Goal: Communication & Community: Share content

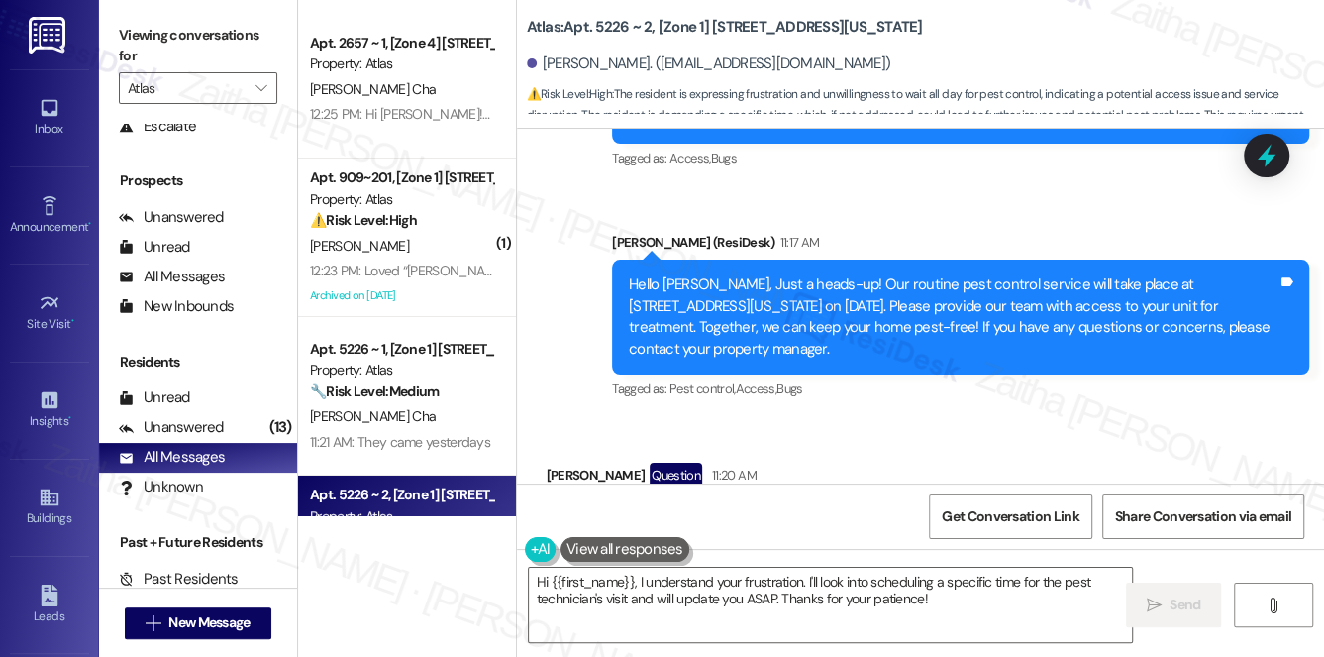
scroll to position [10002, 0]
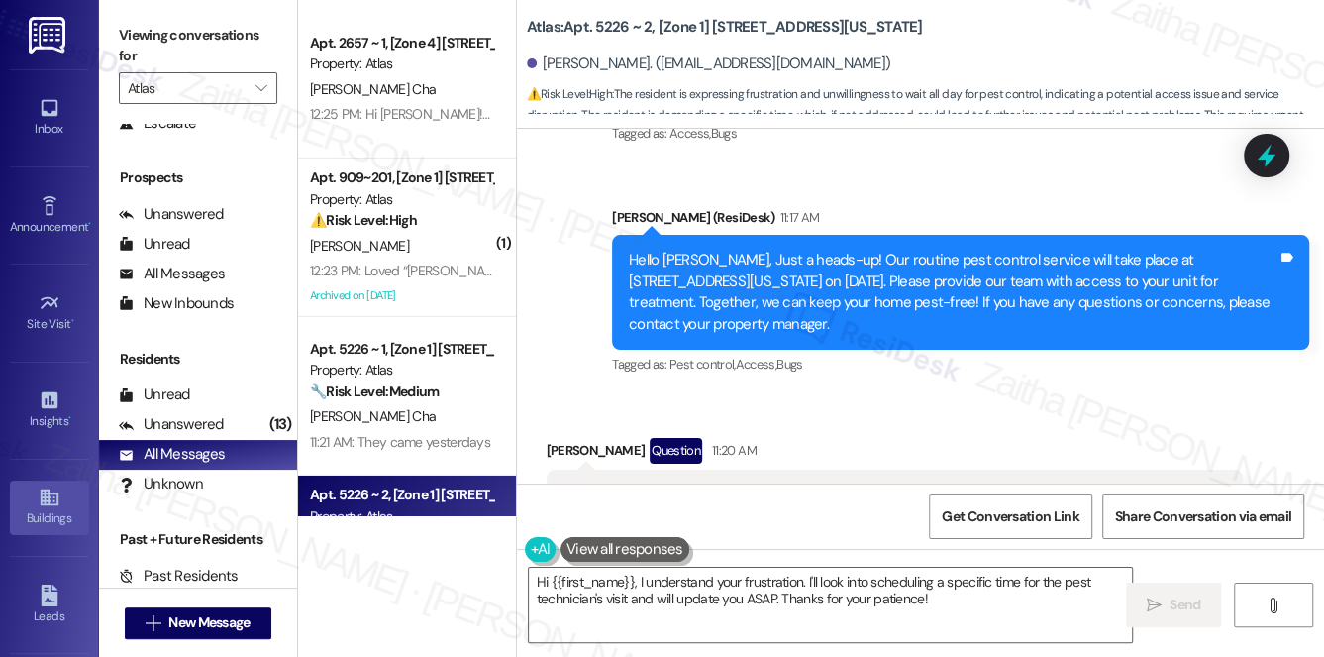
click at [44, 509] on div "Buildings" at bounding box center [49, 518] width 99 height 20
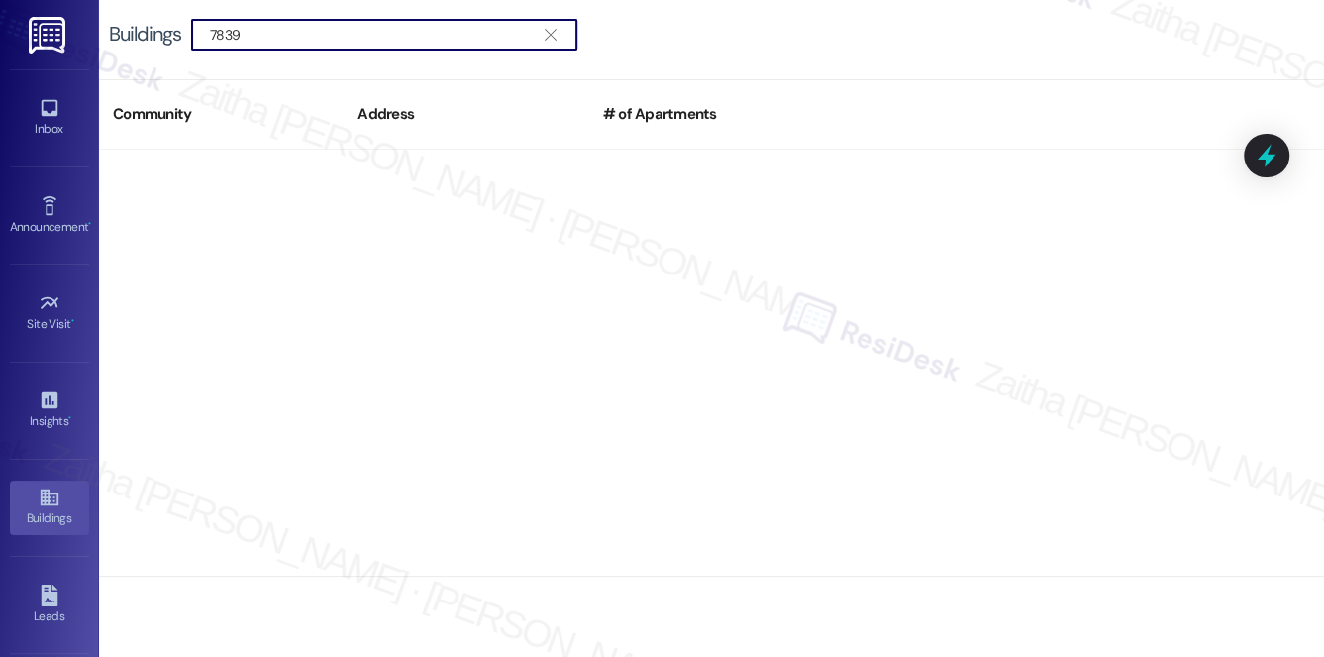
drag, startPoint x: 254, startPoint y: 20, endPoint x: 110, endPoint y: 28, distance: 144.8
click at [110, 28] on div "Buildings  7839 " at bounding box center [353, 35] width 488 height 32
drag, startPoint x: 193, startPoint y: 31, endPoint x: 134, endPoint y: 31, distance: 59.4
click at [134, 31] on div "Buildings  8152 " at bounding box center [353, 35] width 488 height 32
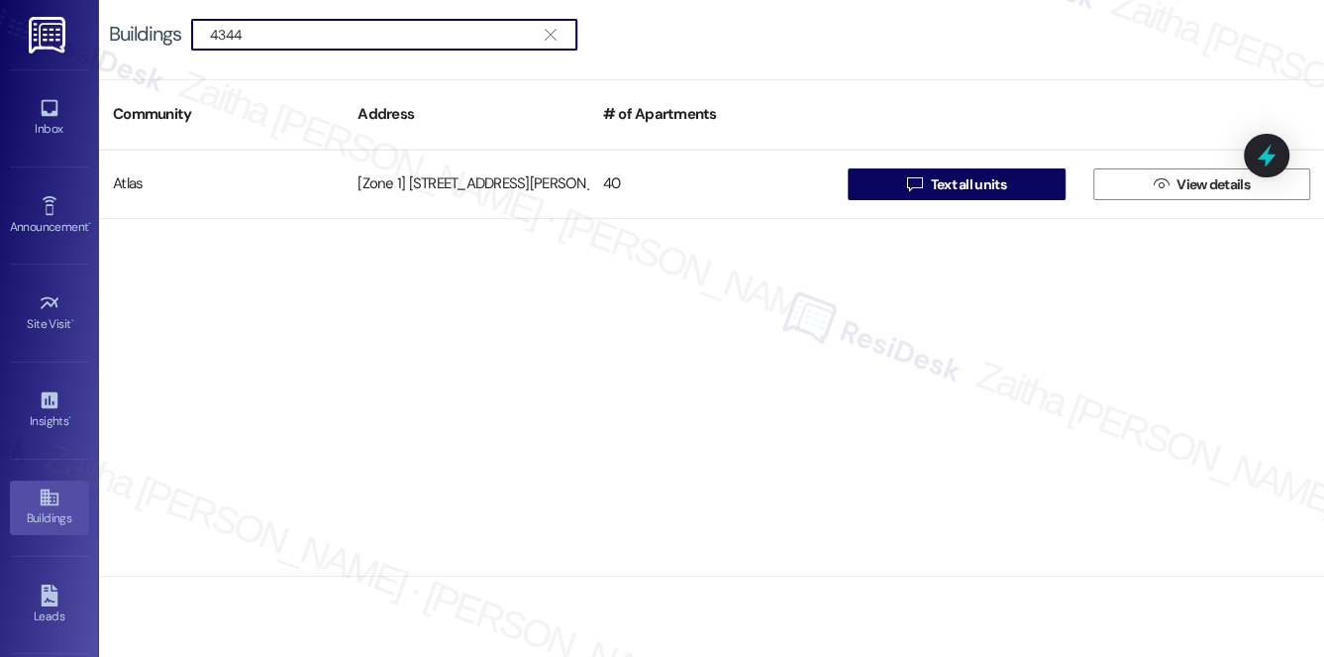
type input "4344"
click at [553, 34] on icon "" at bounding box center [550, 35] width 11 height 16
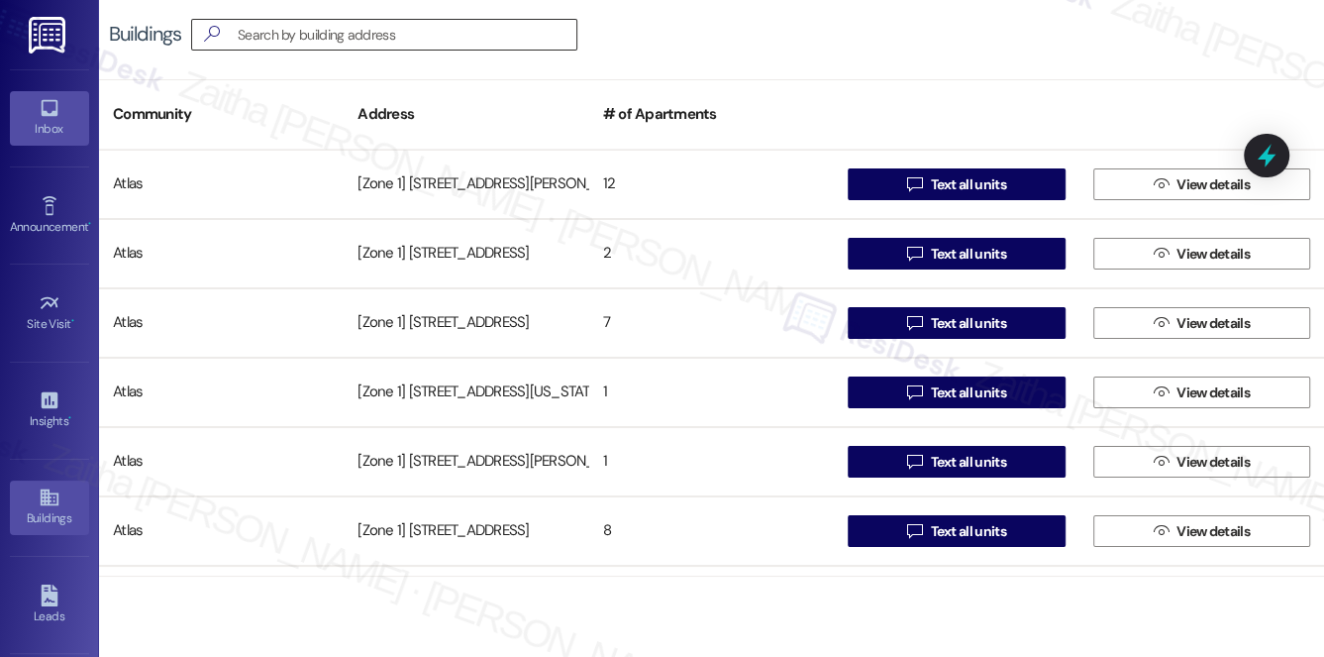
click at [39, 102] on icon at bounding box center [50, 108] width 22 height 22
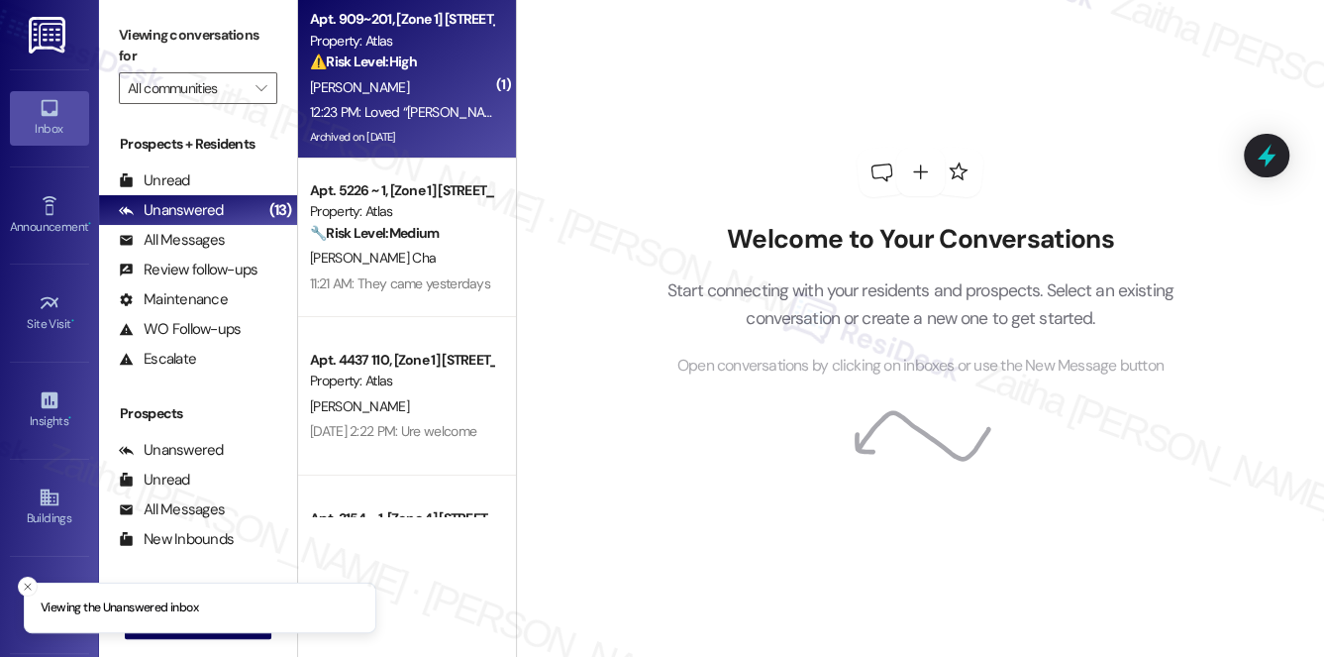
click at [406, 112] on div "12:23 PM: Loved “[PERSON_NAME] (Atlas): Good morning, [PERSON_NAME]! I understa…" at bounding box center [1260, 112] width 1900 height 18
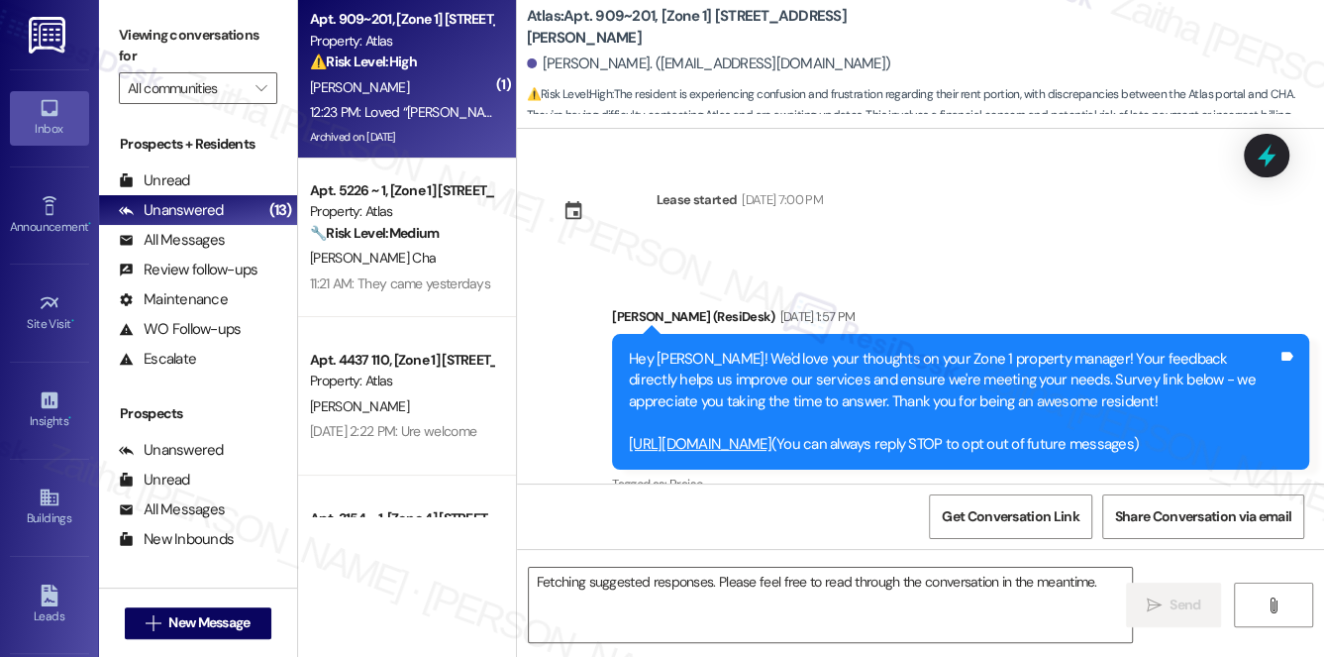
scroll to position [12910, 0]
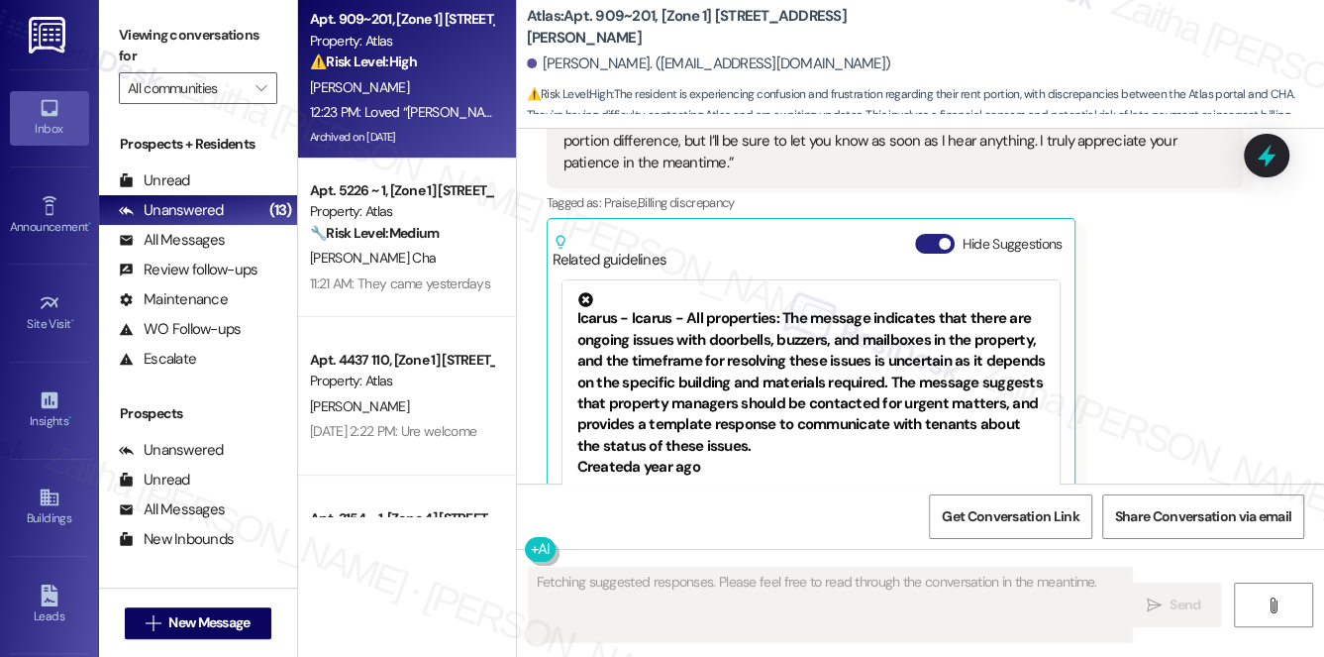
click at [918, 234] on button "Hide Suggestions" at bounding box center [935, 244] width 40 height 20
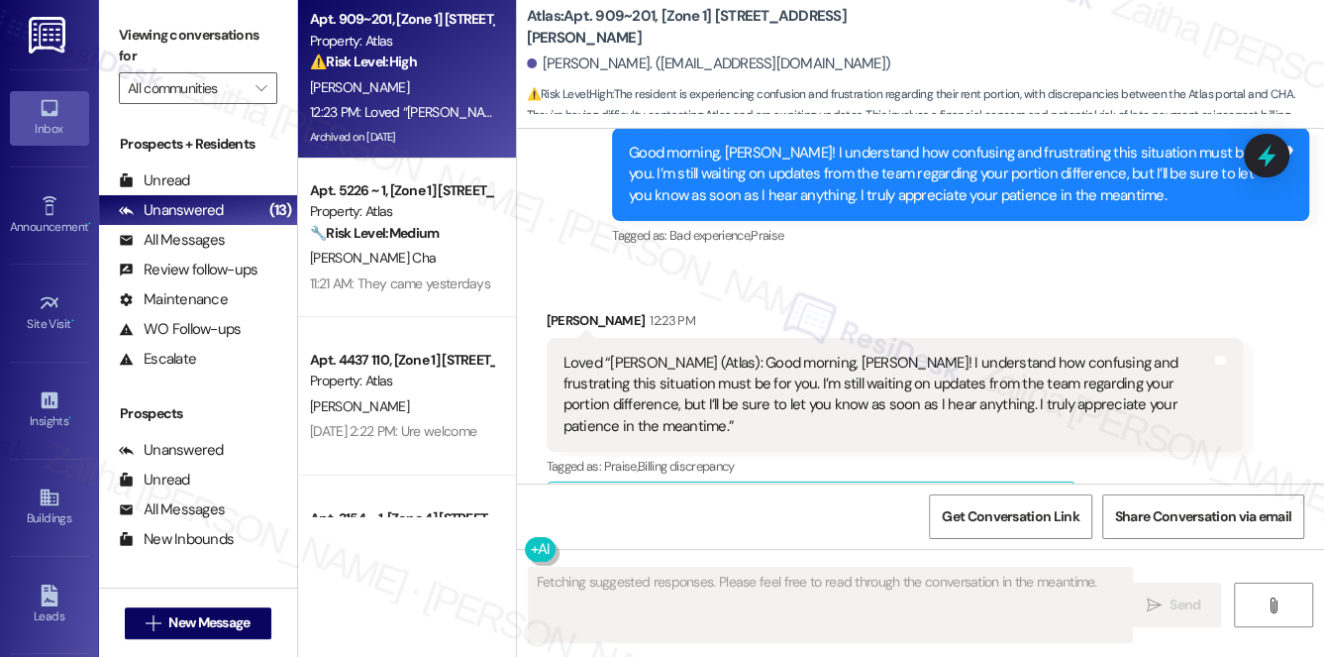
scroll to position [12466, 0]
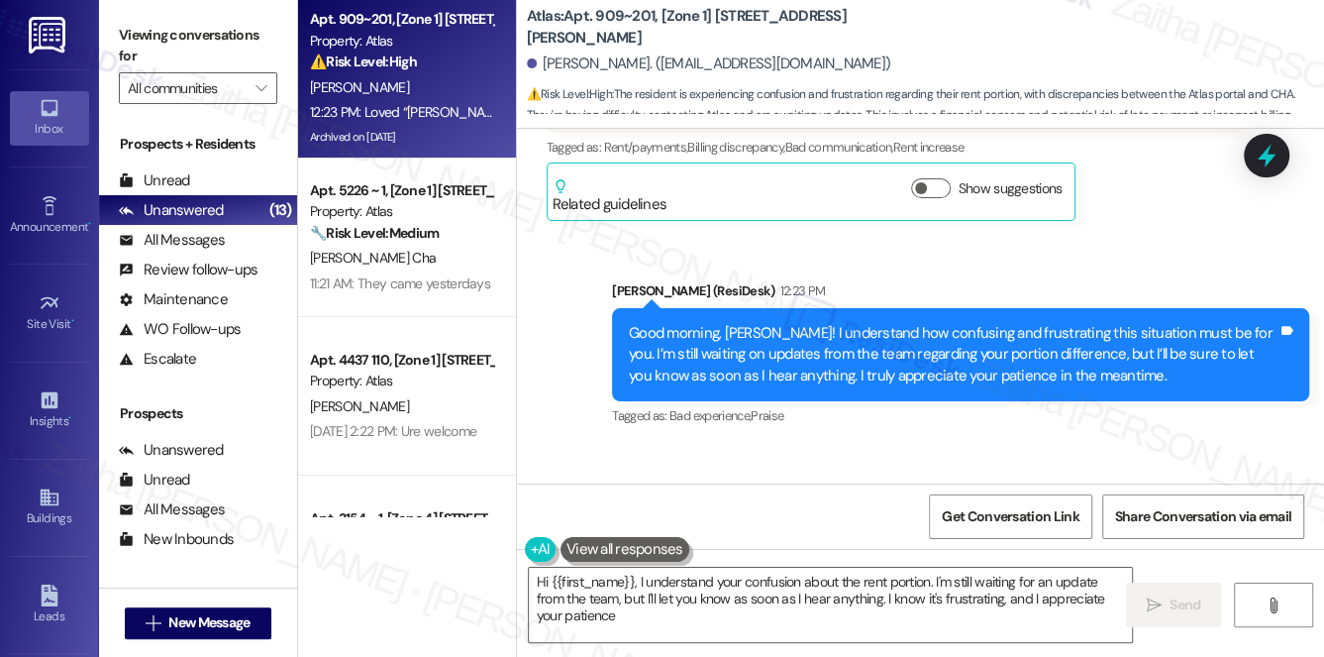
type textarea "Hi {{first_name}}, I understand your confusion about the rent portion. I'm stil…"
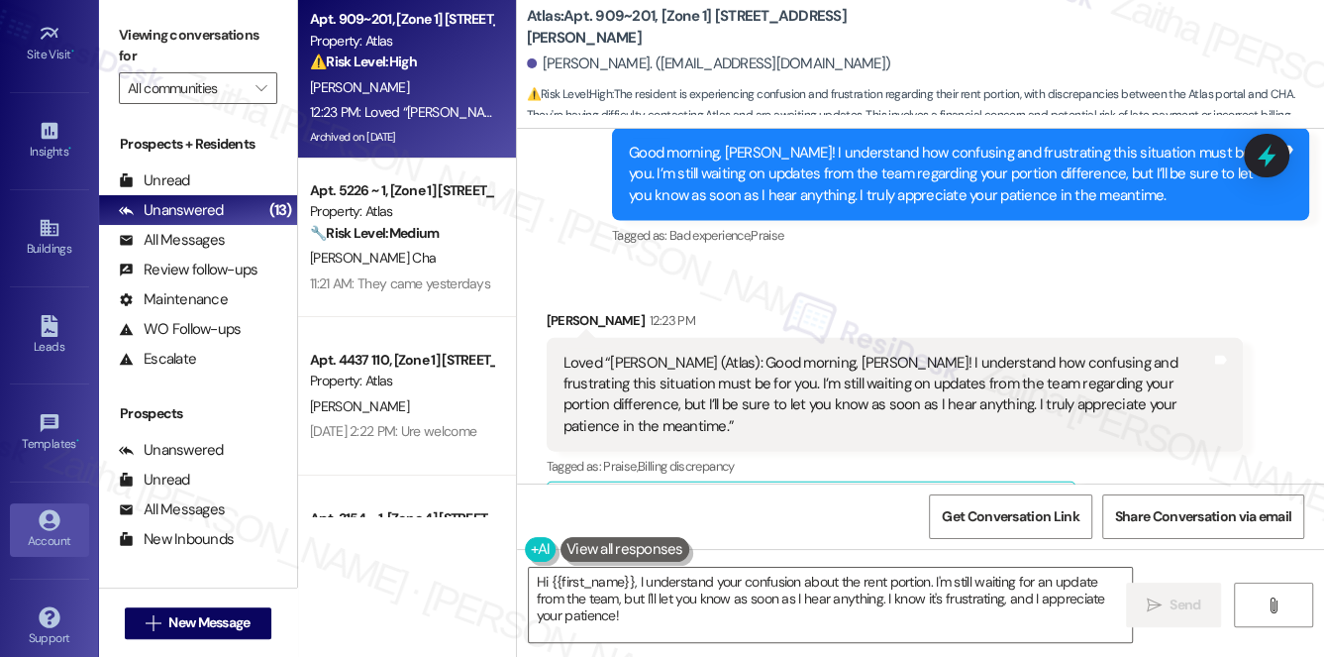
scroll to position [280, 0]
click at [42, 524] on div "Account" at bounding box center [49, 530] width 99 height 20
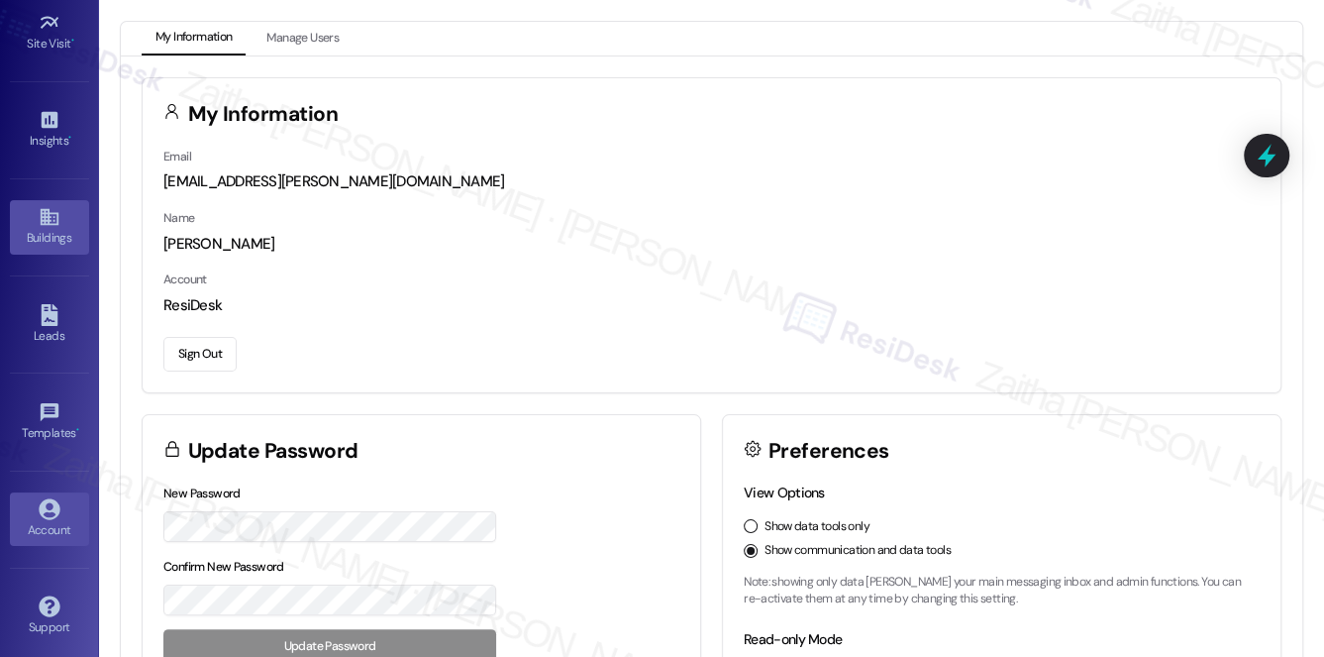
click at [42, 231] on div "Buildings" at bounding box center [49, 238] width 99 height 20
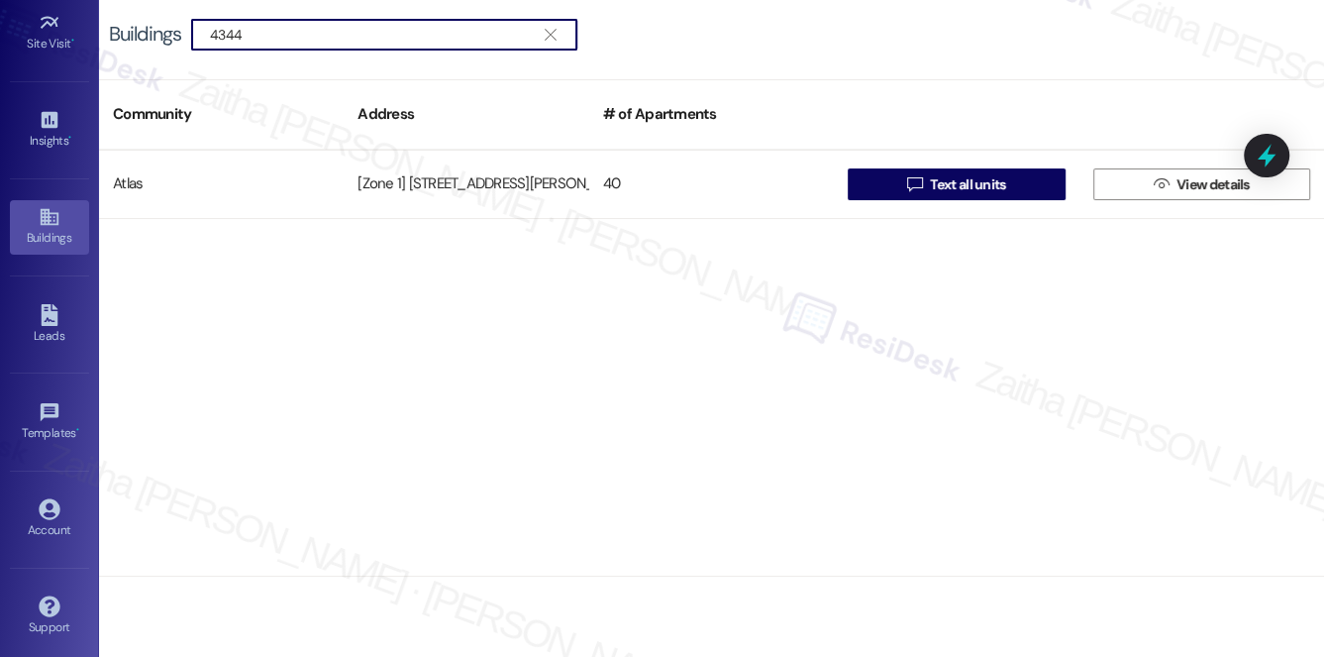
type input "4344"
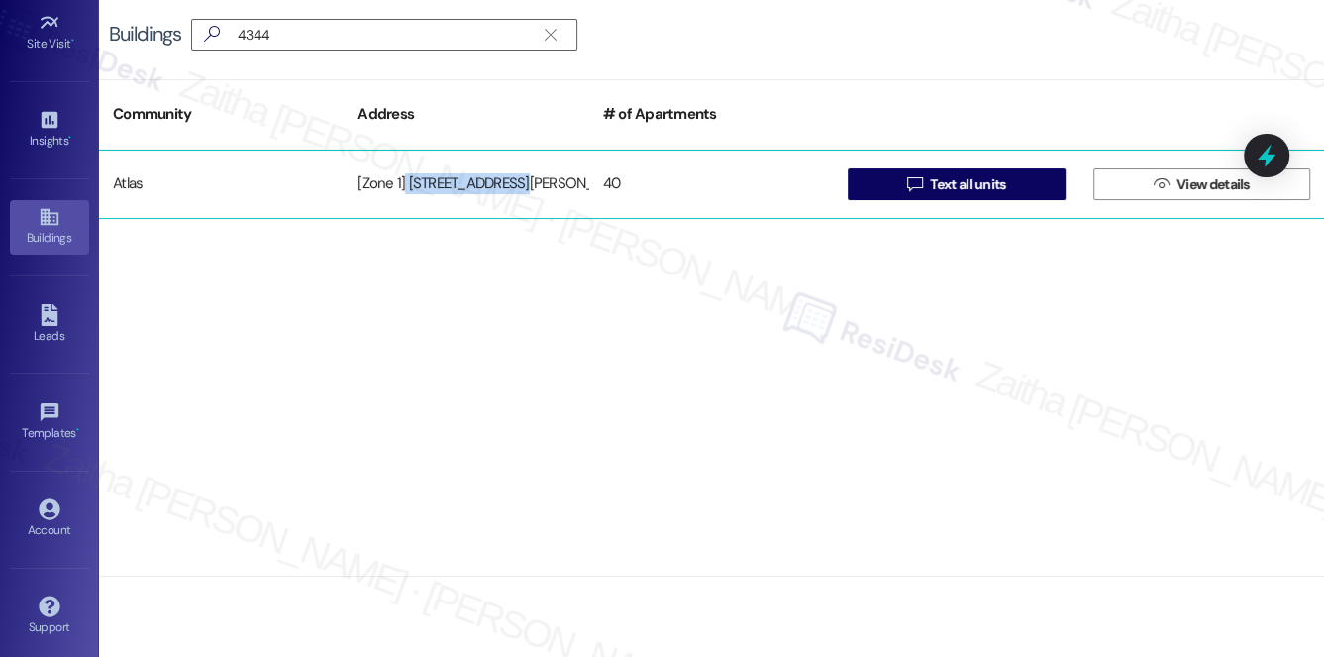
drag, startPoint x: 405, startPoint y: 177, endPoint x: 522, endPoint y: 177, distance: 116.8
click at [522, 177] on div "[Zone 1] [STREET_ADDRESS][PERSON_NAME]" at bounding box center [466, 184] width 245 height 40
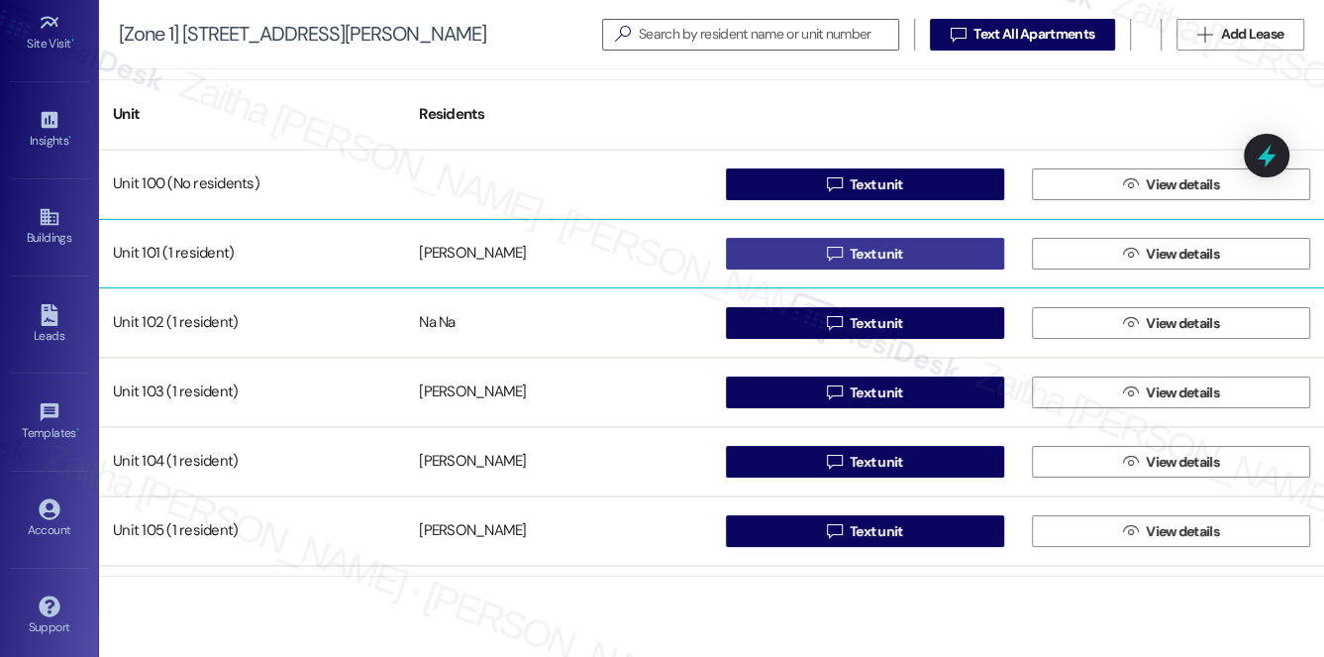
click at [899, 261] on span "Text unit" at bounding box center [876, 254] width 61 height 21
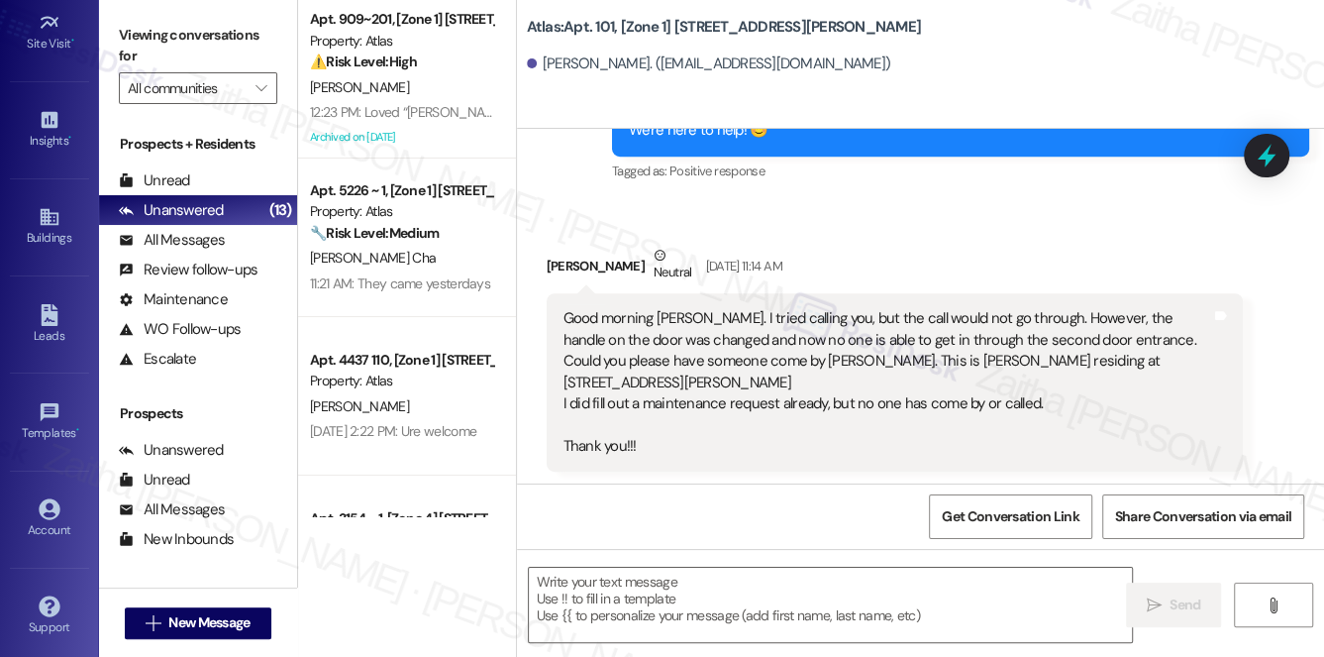
type textarea "Fetching suggested responses. Please feel free to read through the conversation…"
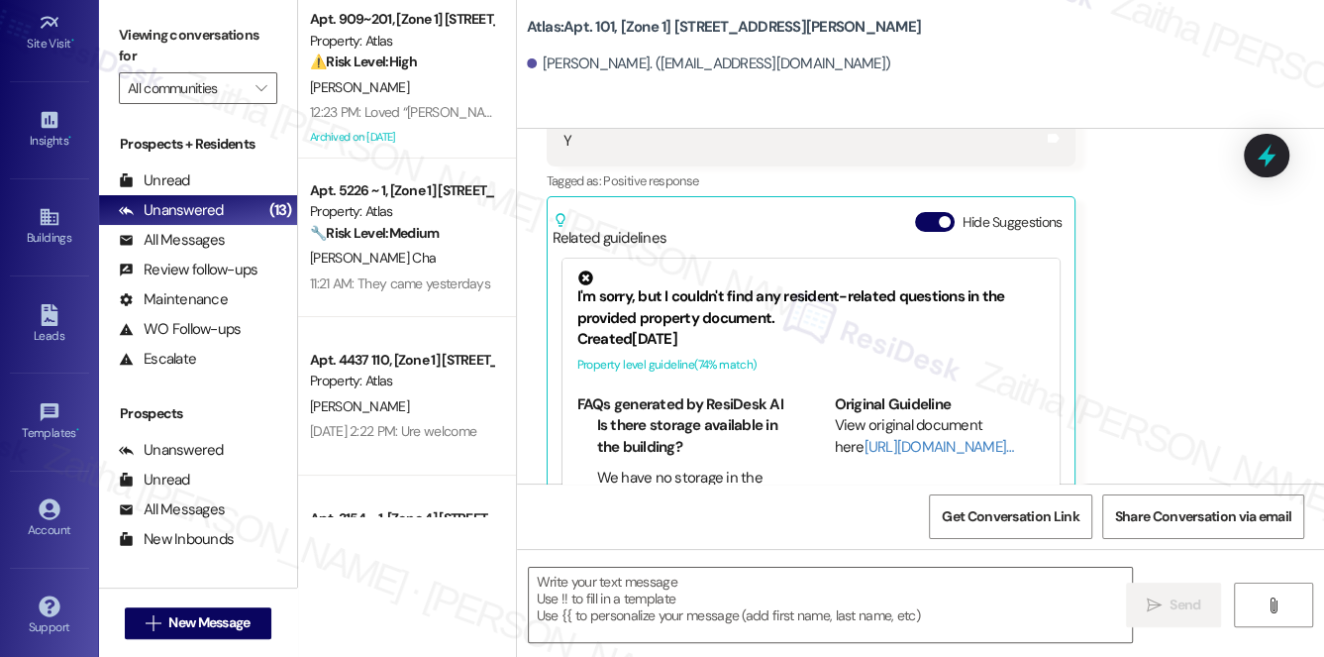
scroll to position [4850, 0]
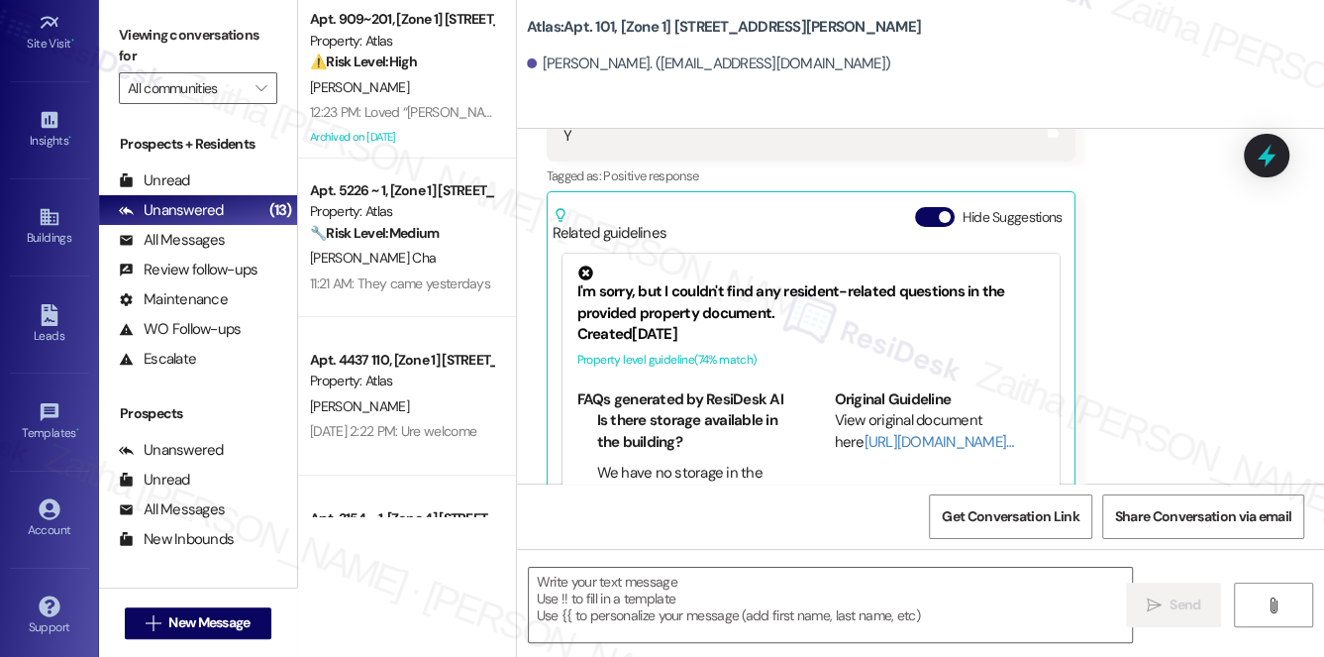
click at [925, 207] on button "Hide Suggestions" at bounding box center [935, 217] width 40 height 20
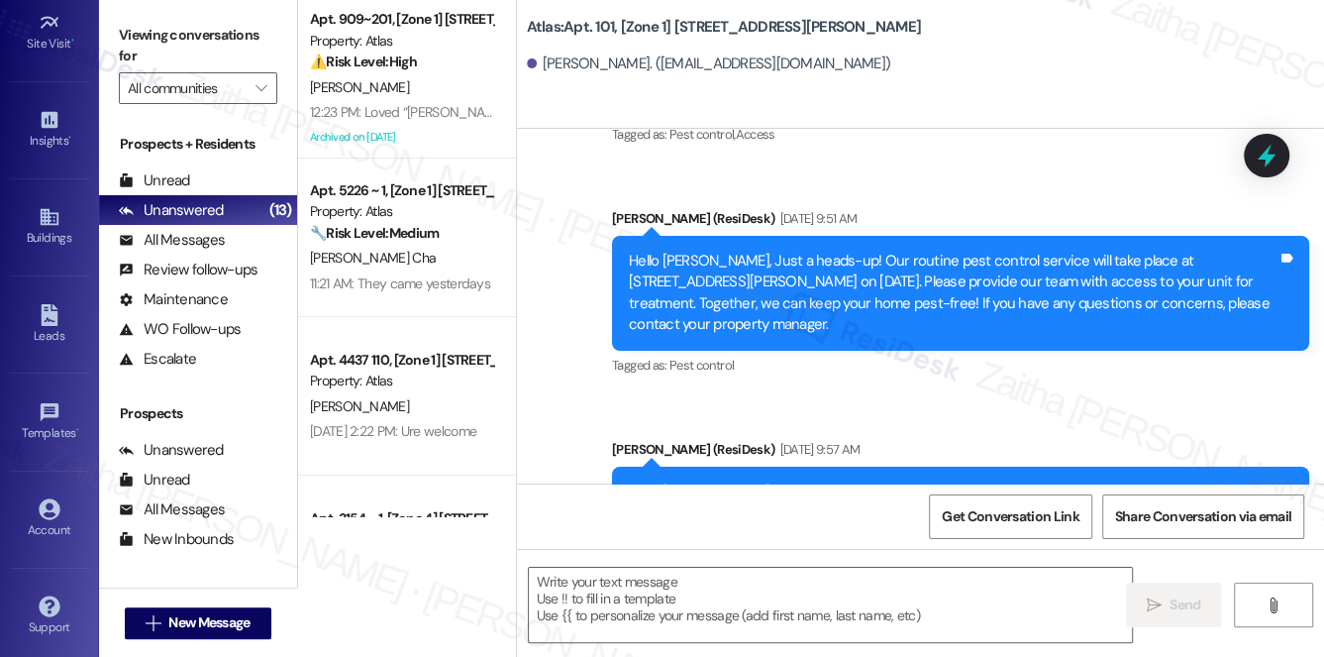
scroll to position [9393, 0]
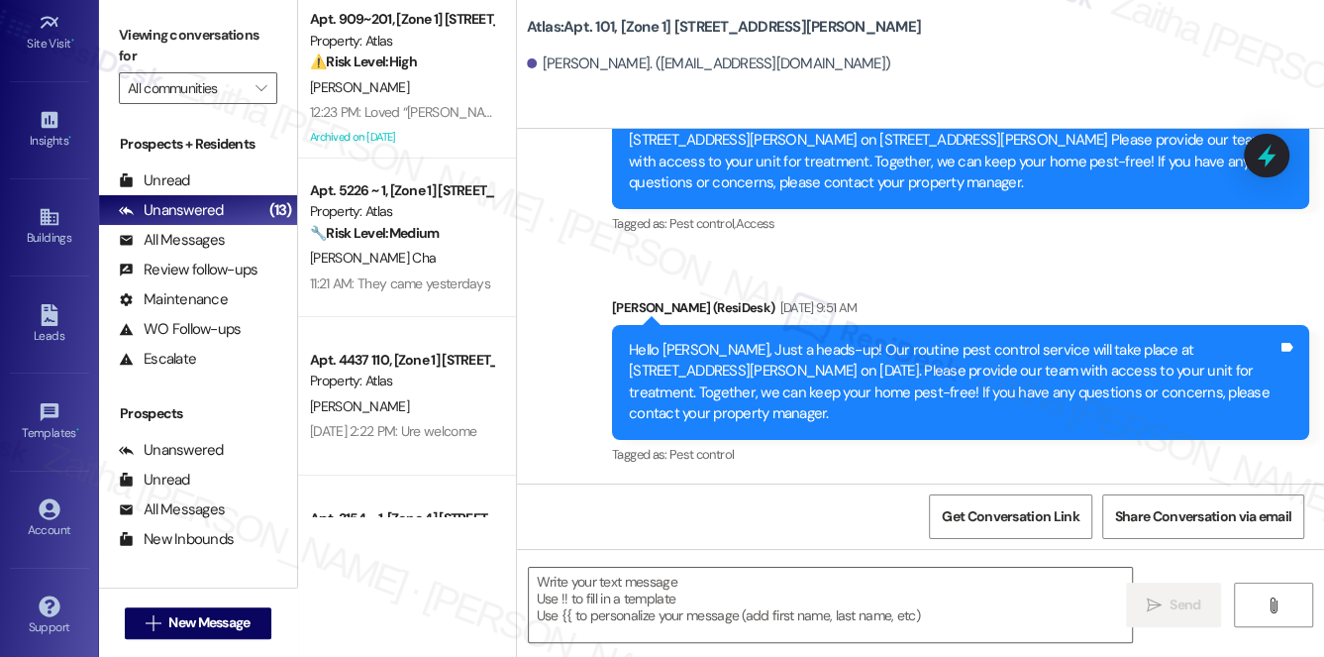
drag, startPoint x: 712, startPoint y: 198, endPoint x: 778, endPoint y: 190, distance: 66.8
click at [778, 528] on div "[DATE] 9:57 AM" at bounding box center [817, 538] width 85 height 21
copy div "[DATE]"
click at [216, 93] on input "All communities" at bounding box center [187, 88] width 118 height 32
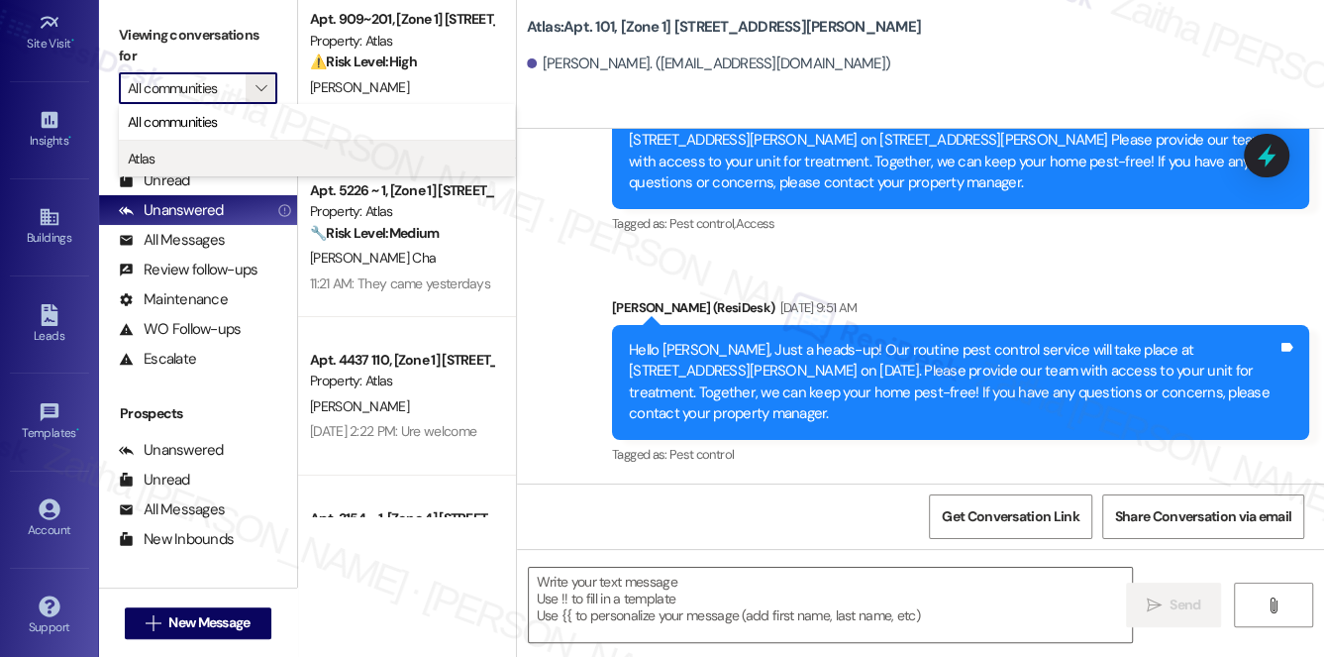
click at [204, 155] on span "Atlas" at bounding box center [317, 159] width 378 height 20
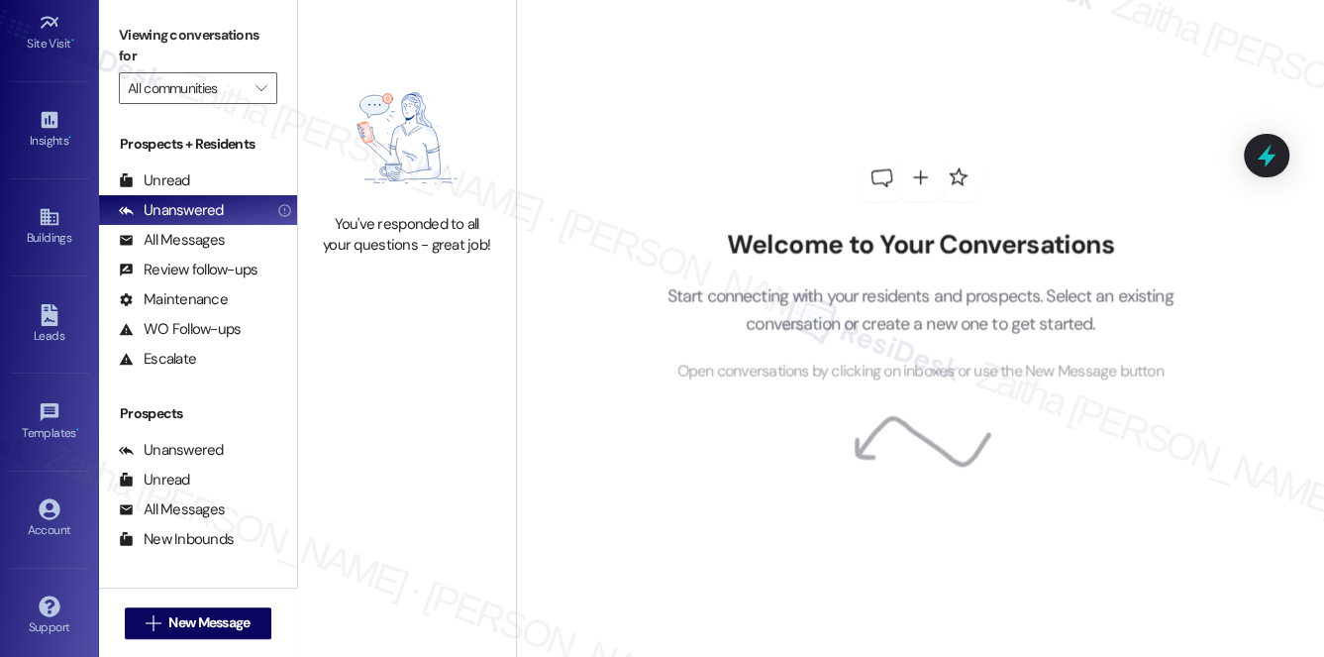
type input "Atlas"
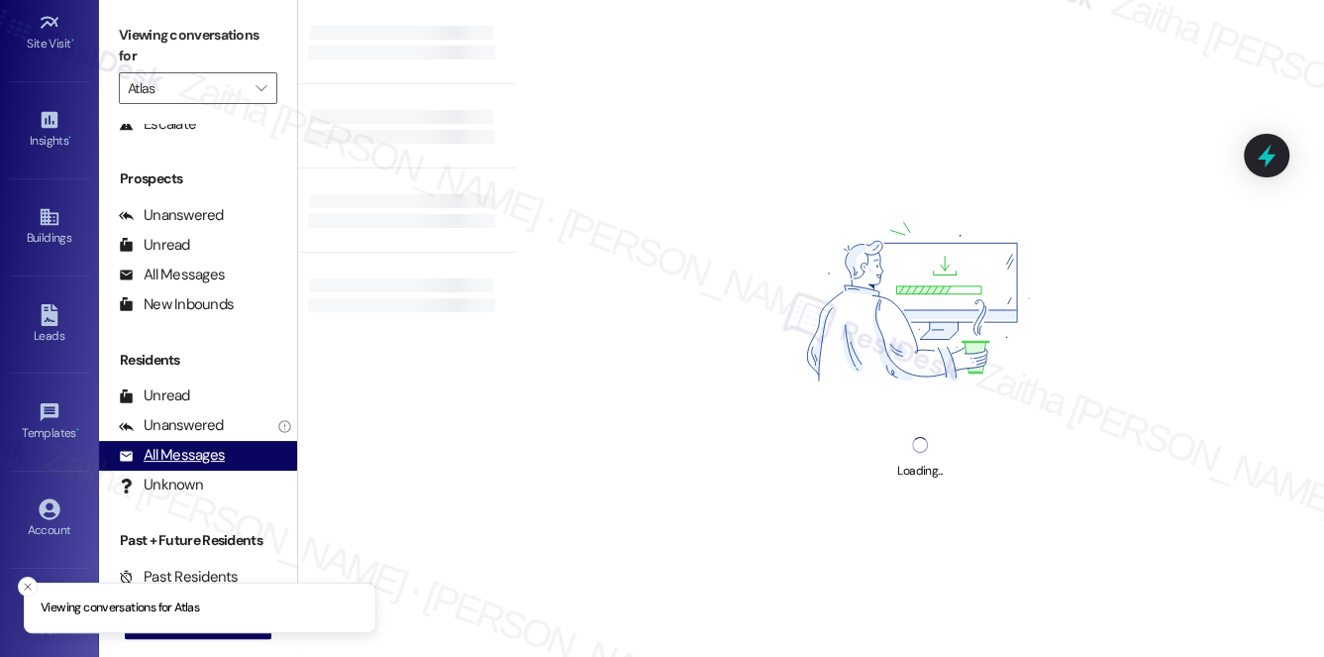
scroll to position [236, 0]
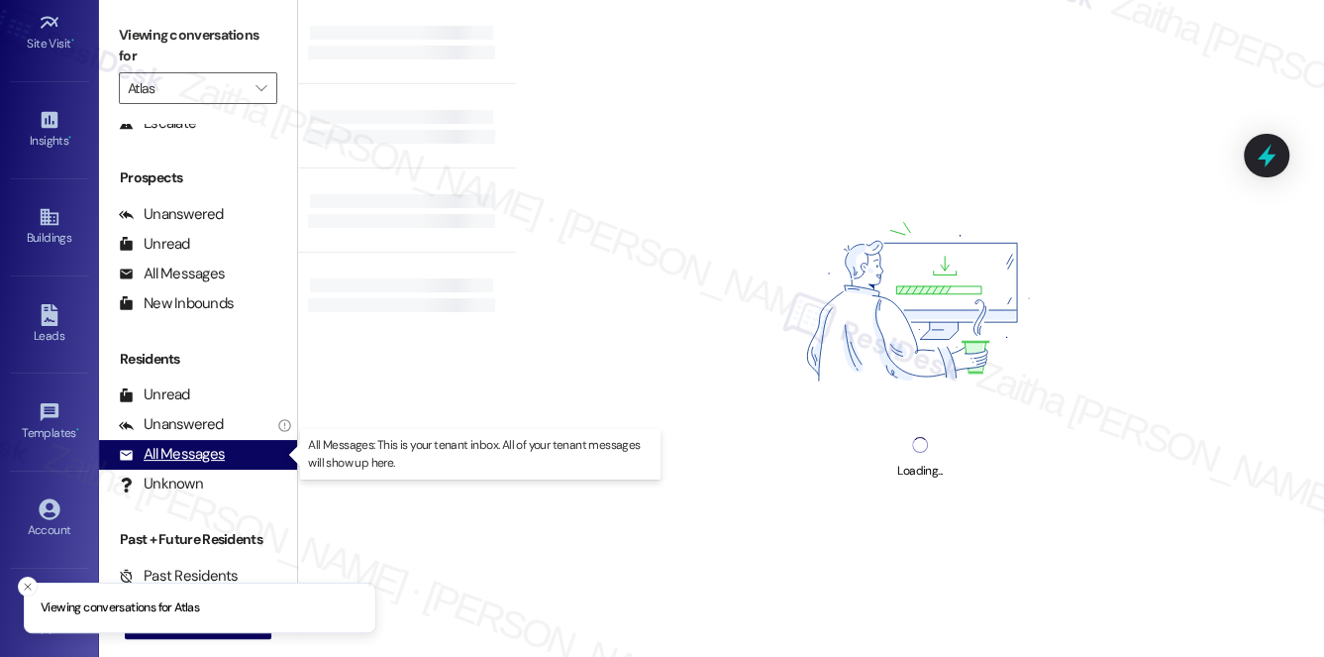
click at [192, 455] on div "All Messages" at bounding box center [172, 454] width 106 height 21
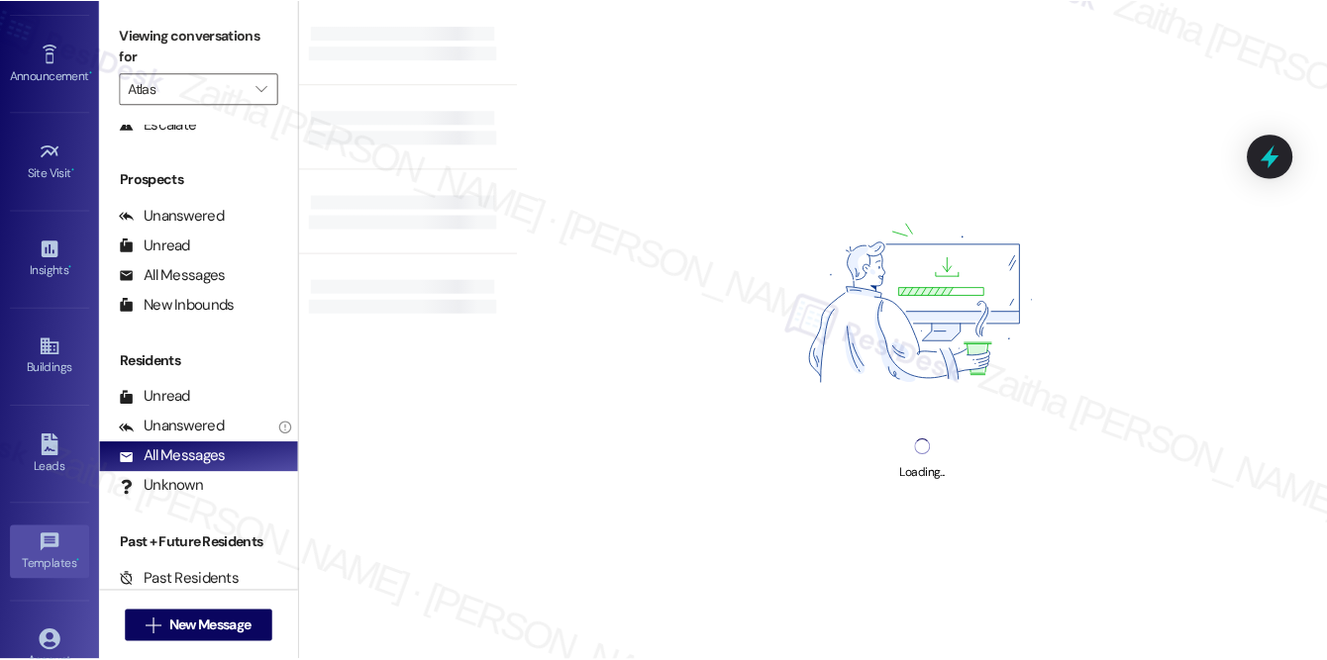
scroll to position [100, 0]
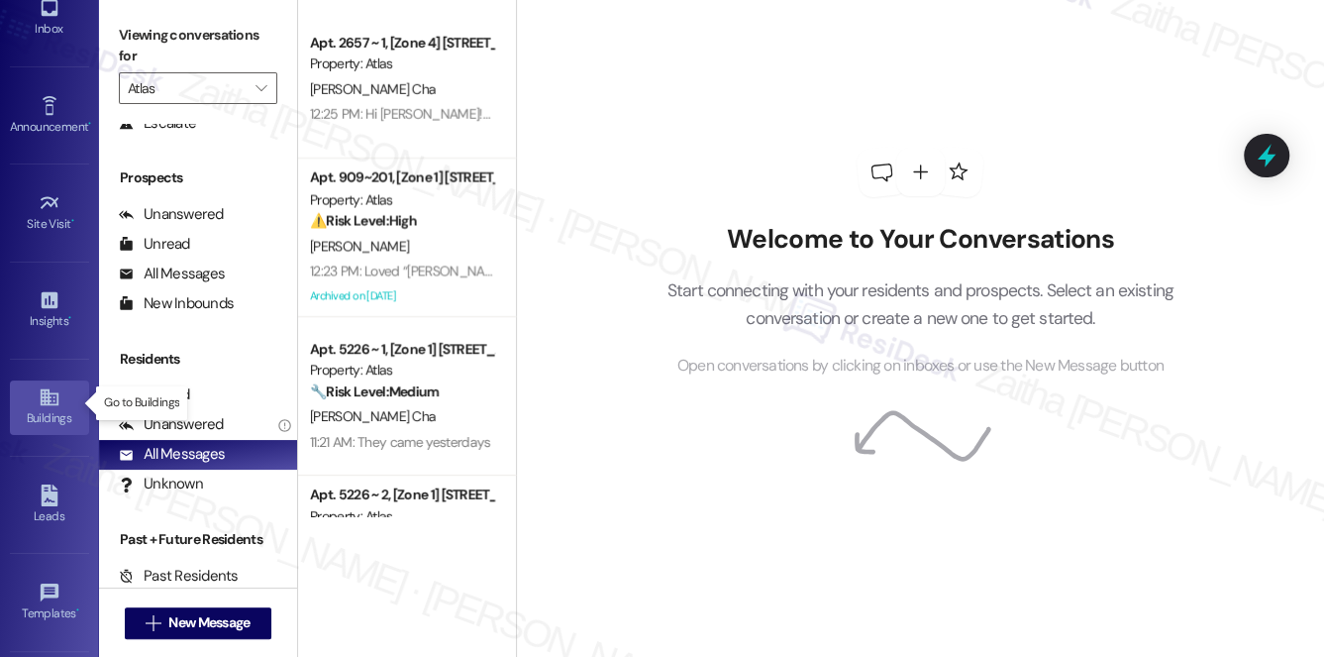
click at [29, 402] on link "Buildings" at bounding box center [49, 406] width 79 height 53
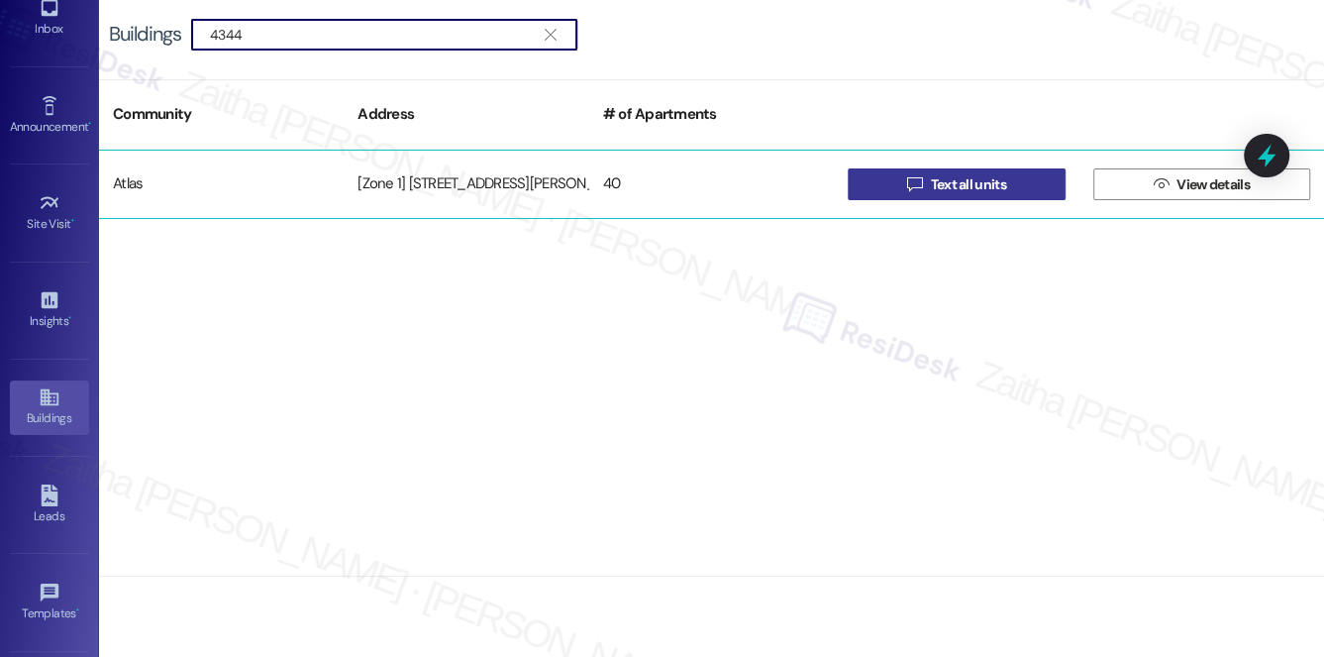
type input "4344"
click at [945, 188] on span "Text all units" at bounding box center [967, 184] width 75 height 21
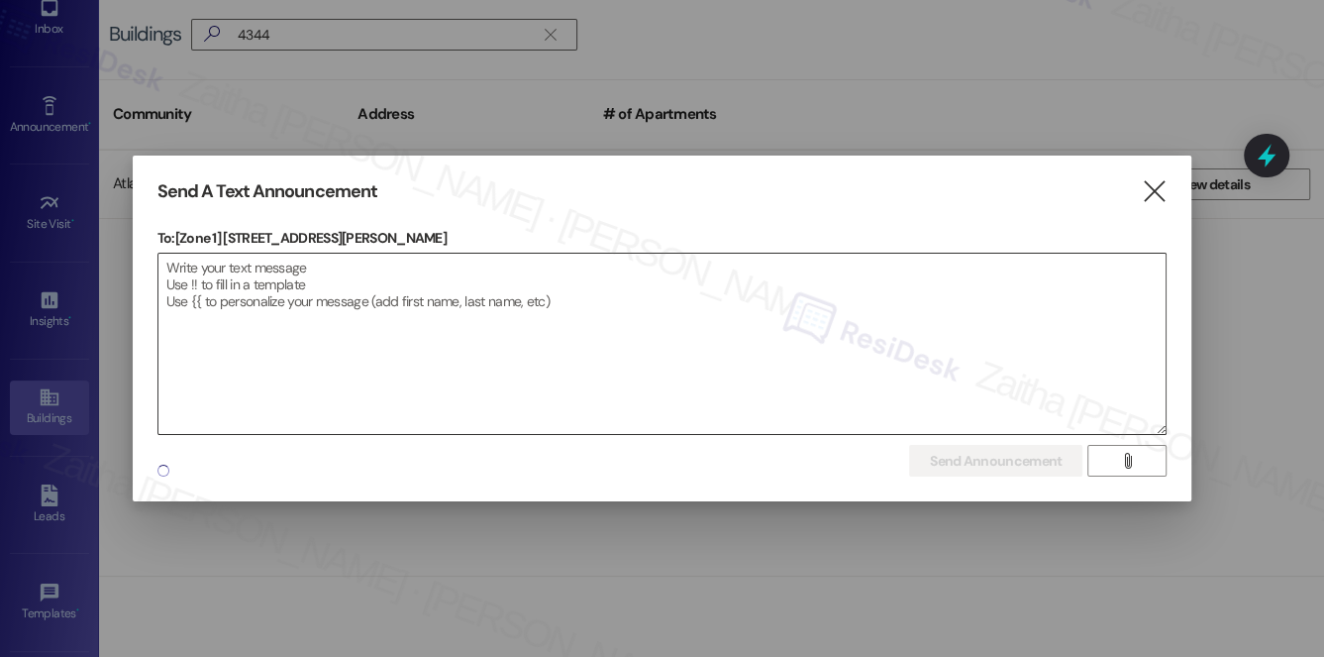
click at [400, 308] on textarea at bounding box center [662, 344] width 1008 height 180
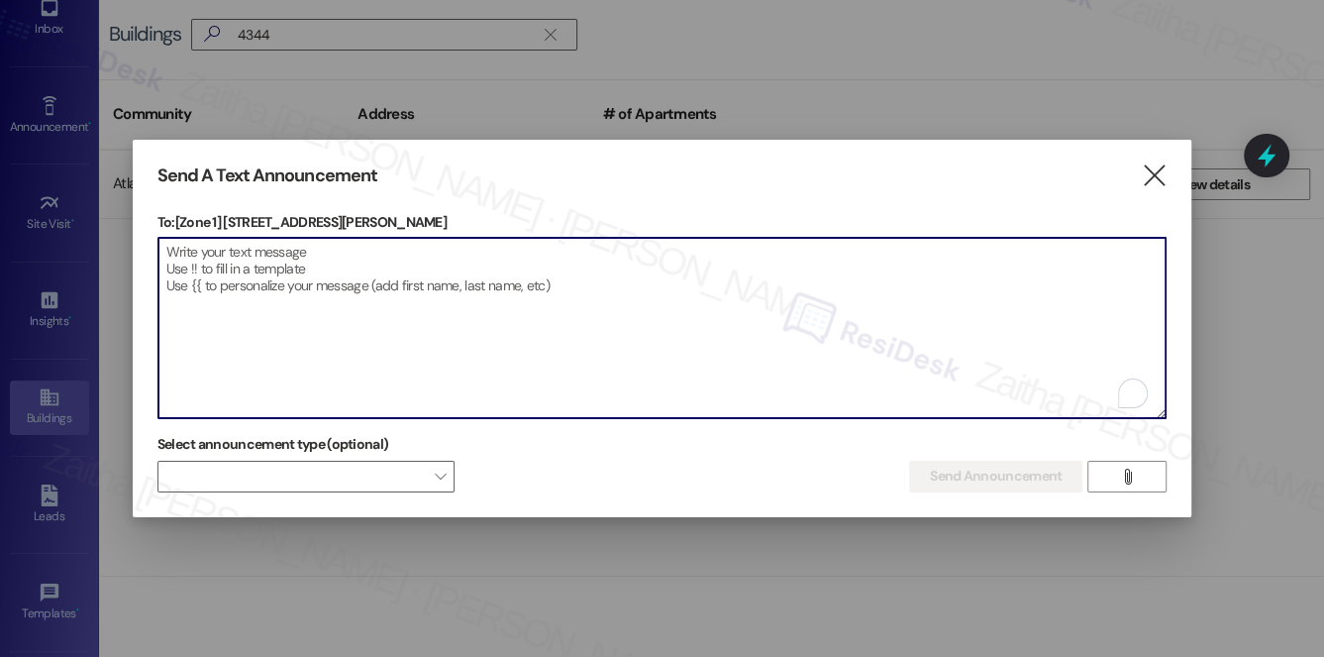
paste textarea "Hello {{first_name}}, Just a heads-up! Our routine pest control service will ta…"
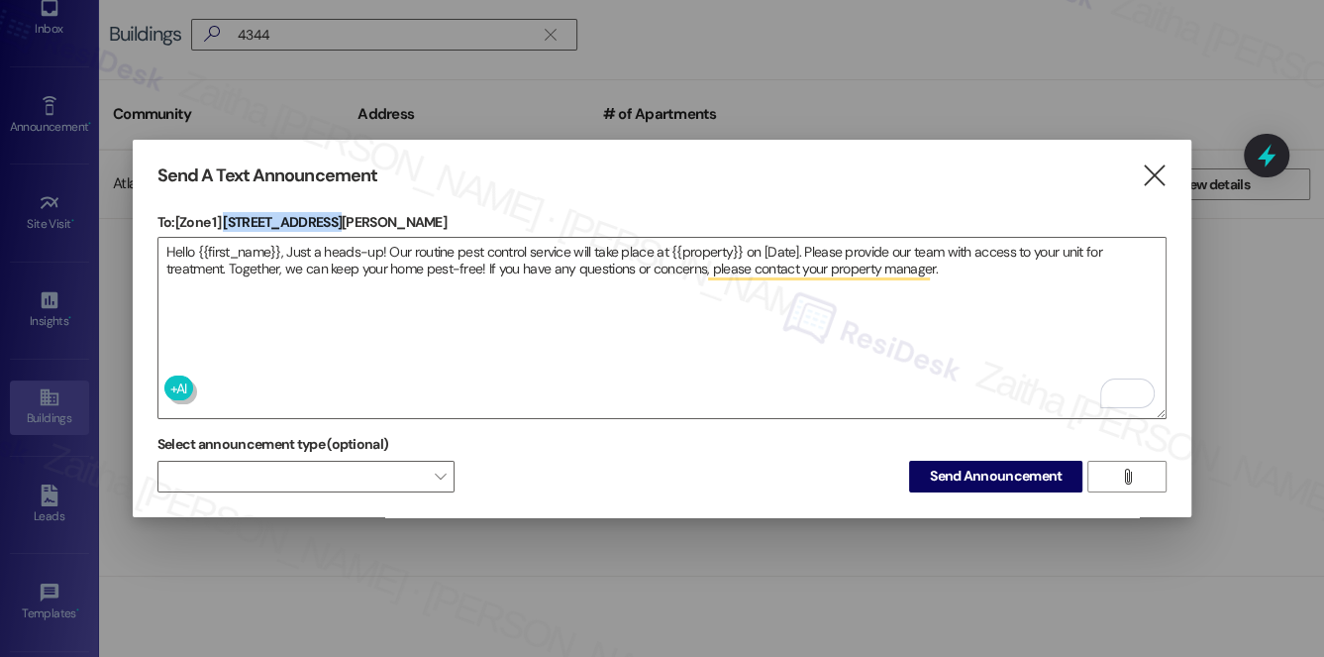
drag, startPoint x: 226, startPoint y: 214, endPoint x: 332, endPoint y: 214, distance: 106.0
click at [332, 214] on p "To: [Zone 1] [STREET_ADDRESS][PERSON_NAME]" at bounding box center [662, 222] width 1010 height 20
copy p "[STREET_ADDRESS][PERSON_NAME]"
click at [696, 245] on textarea "Hello {{first_name}}, Just a heads-up! Our routine pest control service will ta…" at bounding box center [662, 328] width 1008 height 180
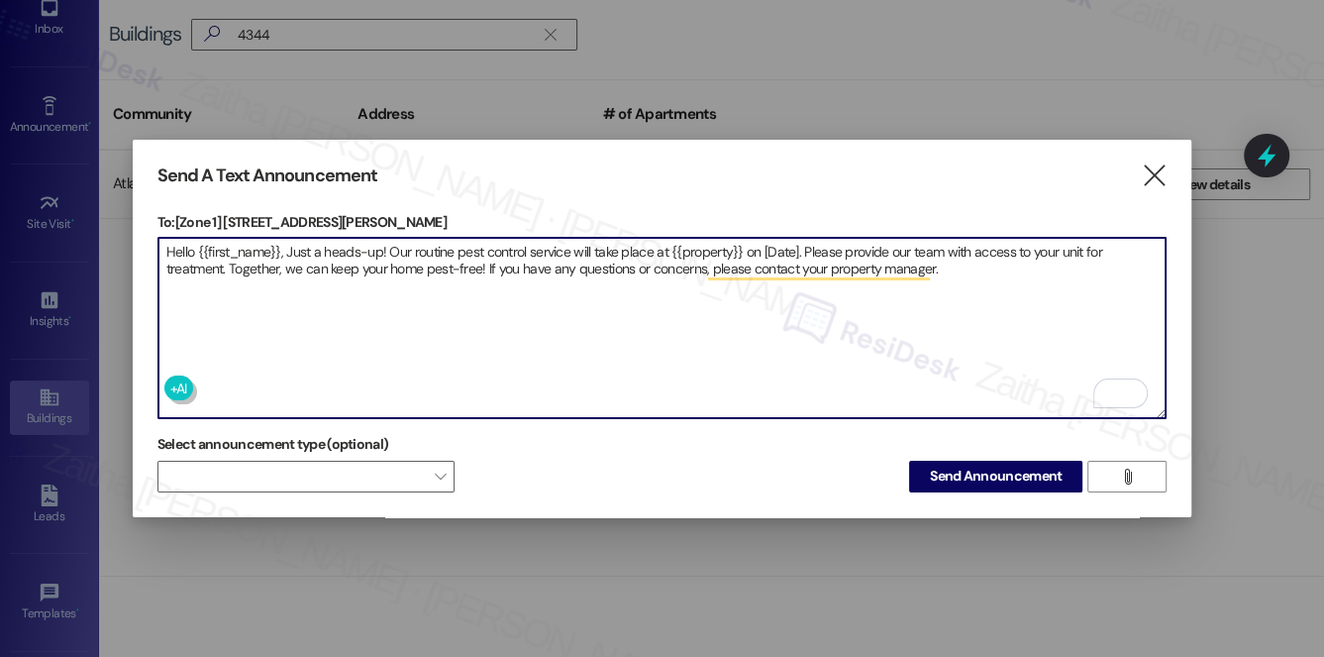
click at [696, 245] on textarea "Hello {{first_name}}, Just a heads-up! Our routine pest control service will ta…" at bounding box center [662, 328] width 1008 height 180
paste textarea "[STREET_ADDRESS][PERSON_NAME]"
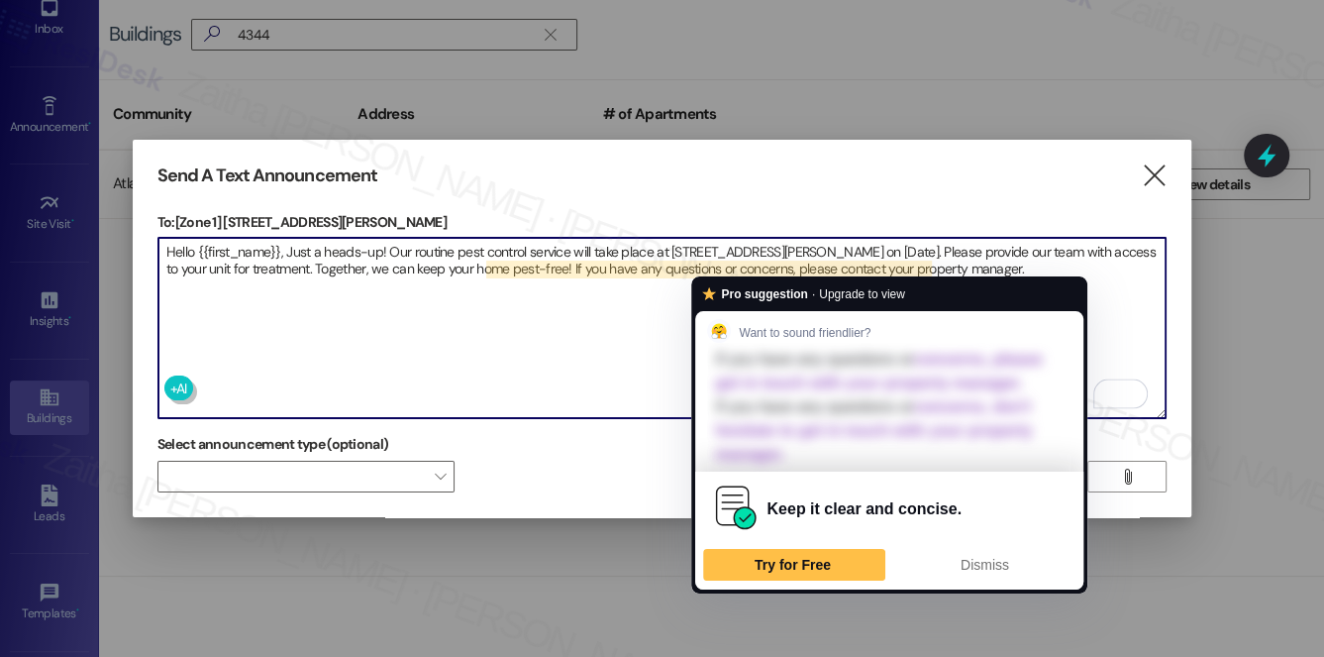
click at [797, 246] on textarea "Hello {{first_name}}, Just a heads-up! Our routine pest control service will ta…" at bounding box center [662, 328] width 1008 height 180
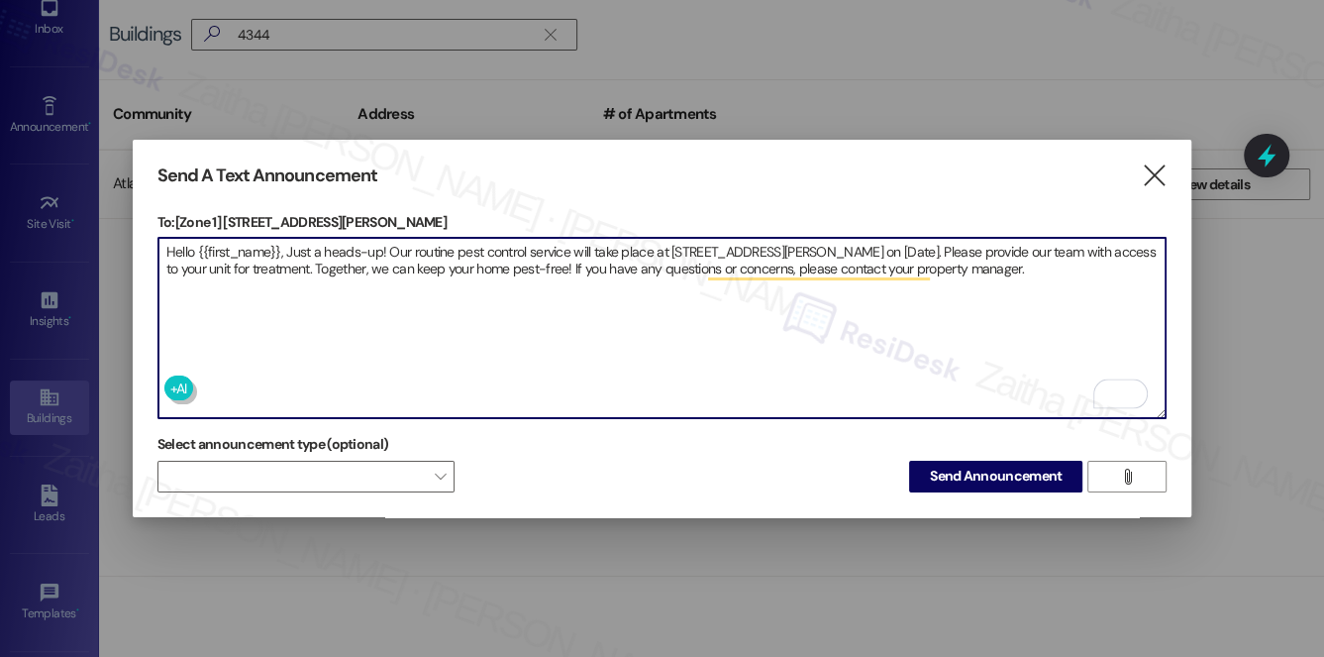
click at [797, 246] on textarea "Hello {{first_name}}, Just a heads-up! Our routine pest control service will ta…" at bounding box center [662, 328] width 1008 height 180
type textarea "Hello {{first_name}}, Just a heads-up! Our routine pest control service will ta…"
click at [981, 466] on span "Send Announcement" at bounding box center [996, 475] width 132 height 21
